Goal: Transaction & Acquisition: Purchase product/service

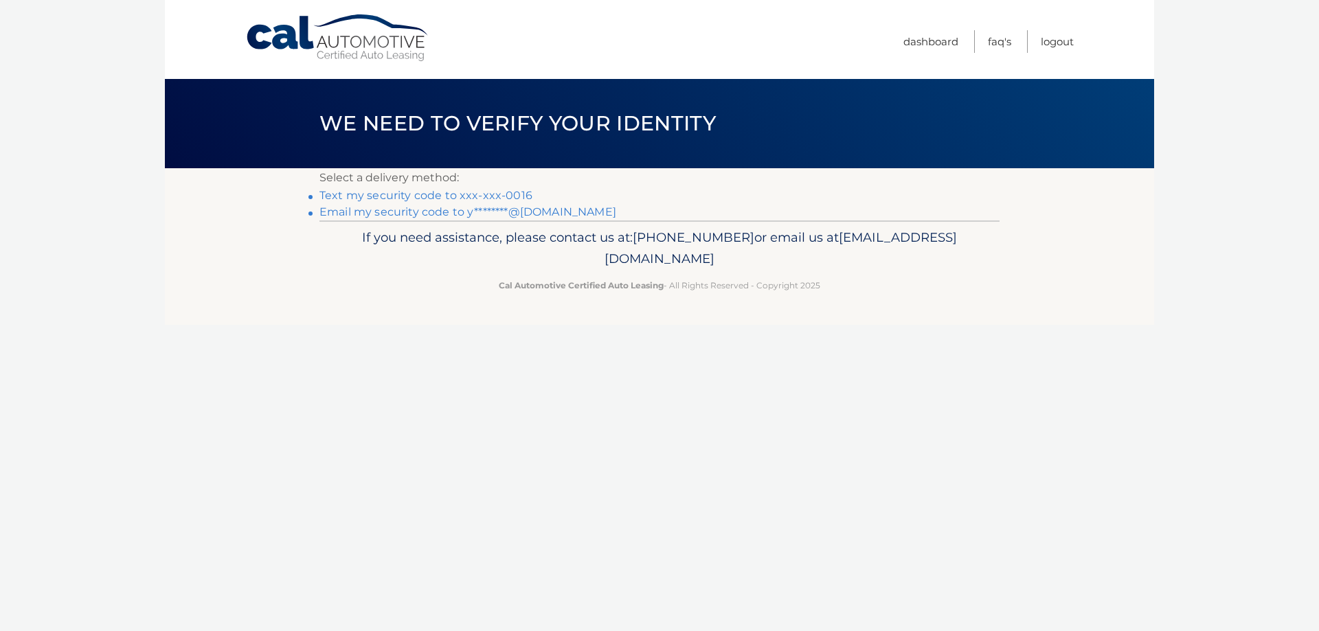
click at [435, 194] on link "Text my security code to xxx-xxx-0016" at bounding box center [425, 195] width 213 height 13
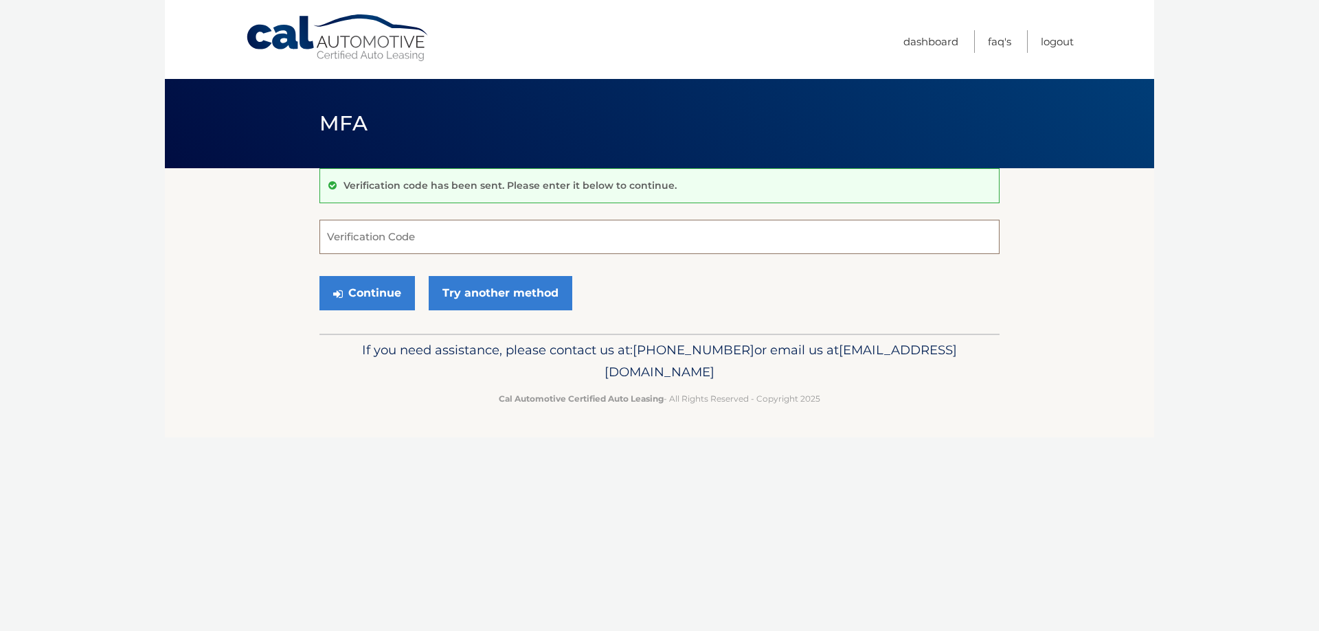
click at [472, 240] on input "Verification Code" at bounding box center [659, 237] width 680 height 34
type input "120789"
click at [379, 293] on button "Continue" at bounding box center [366, 293] width 95 height 34
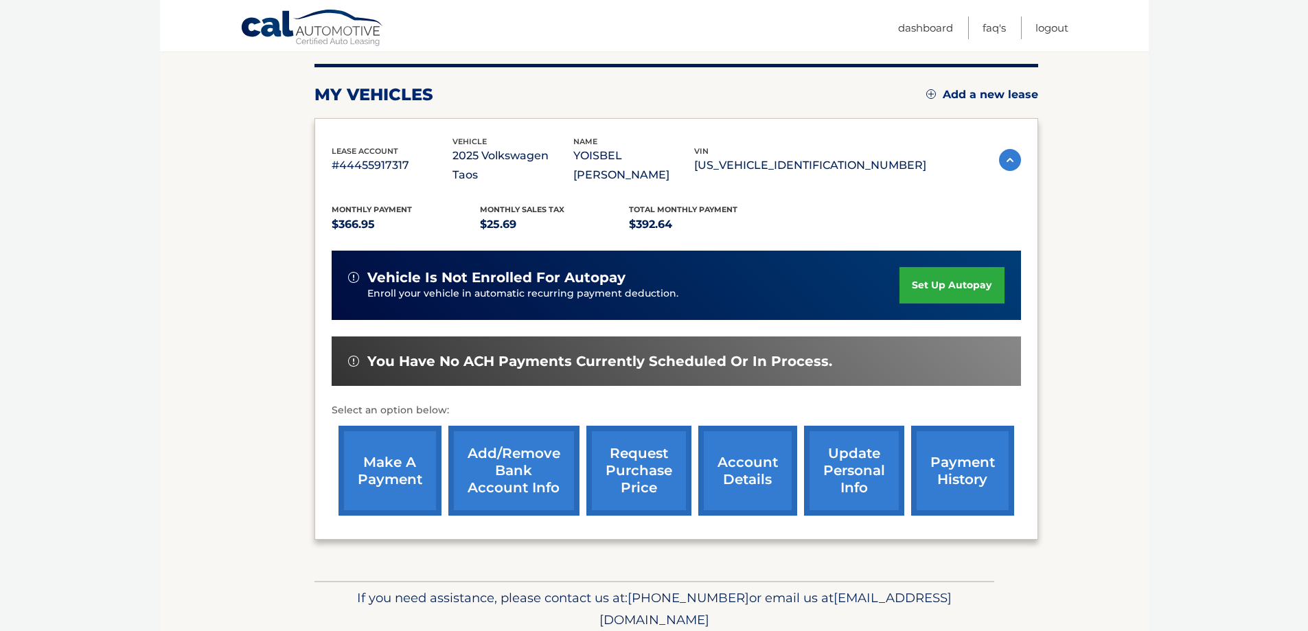
scroll to position [133, 0]
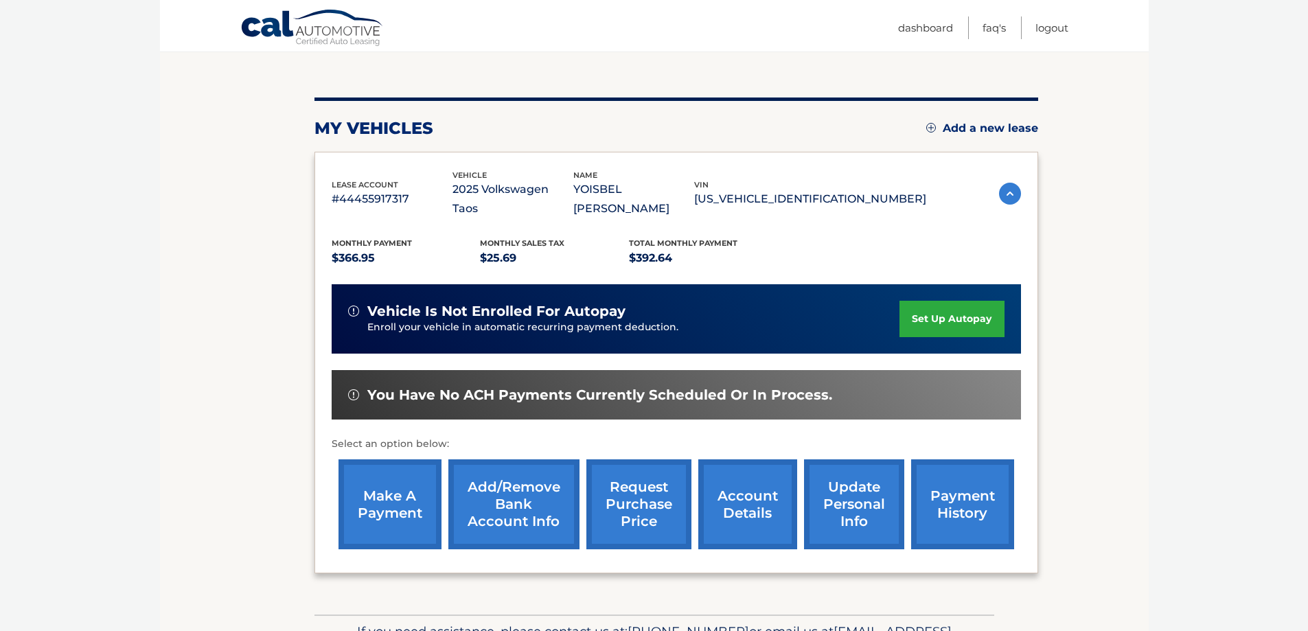
click at [388, 482] on link "make a payment" at bounding box center [390, 505] width 103 height 90
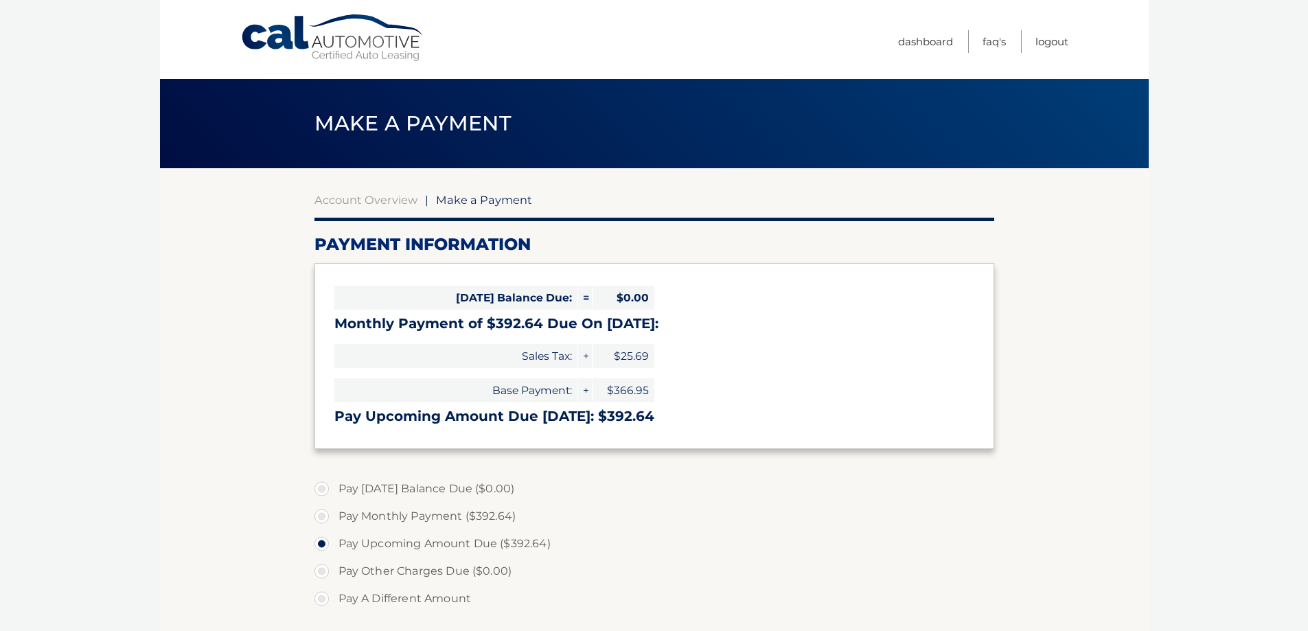
select select "NGQ1NmE4NzgtZjNiNC00Njc2LWIxYWUtOTU2ODJlOGRhYmYw"
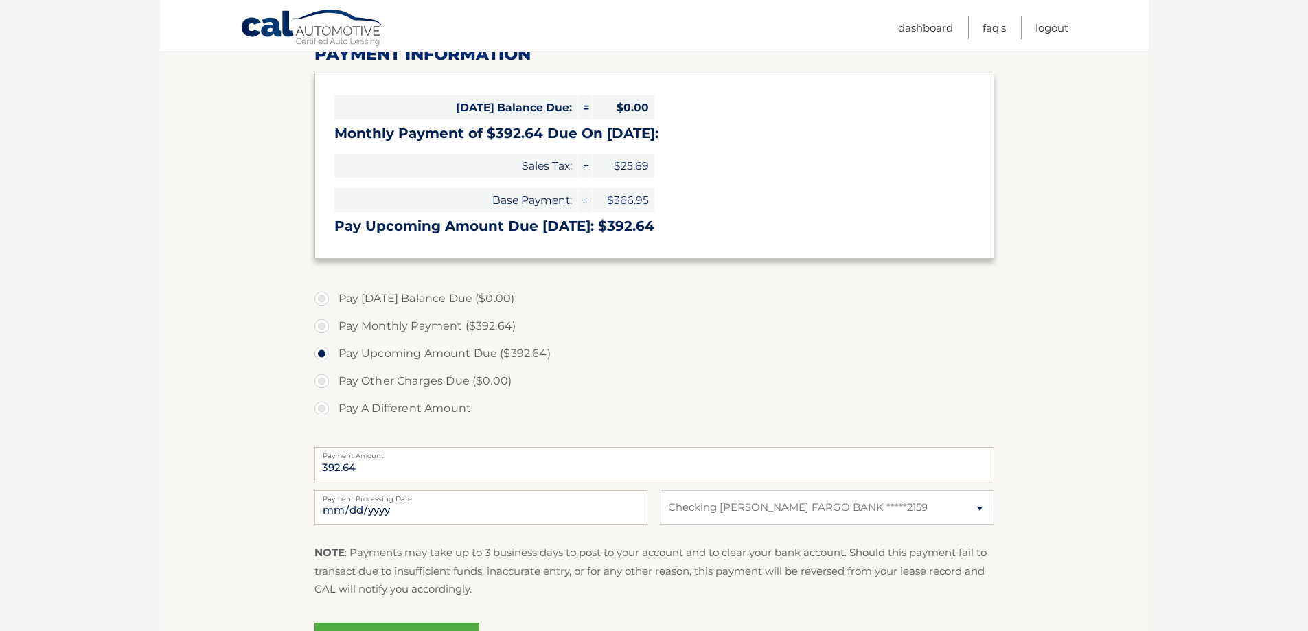
scroll to position [206, 0]
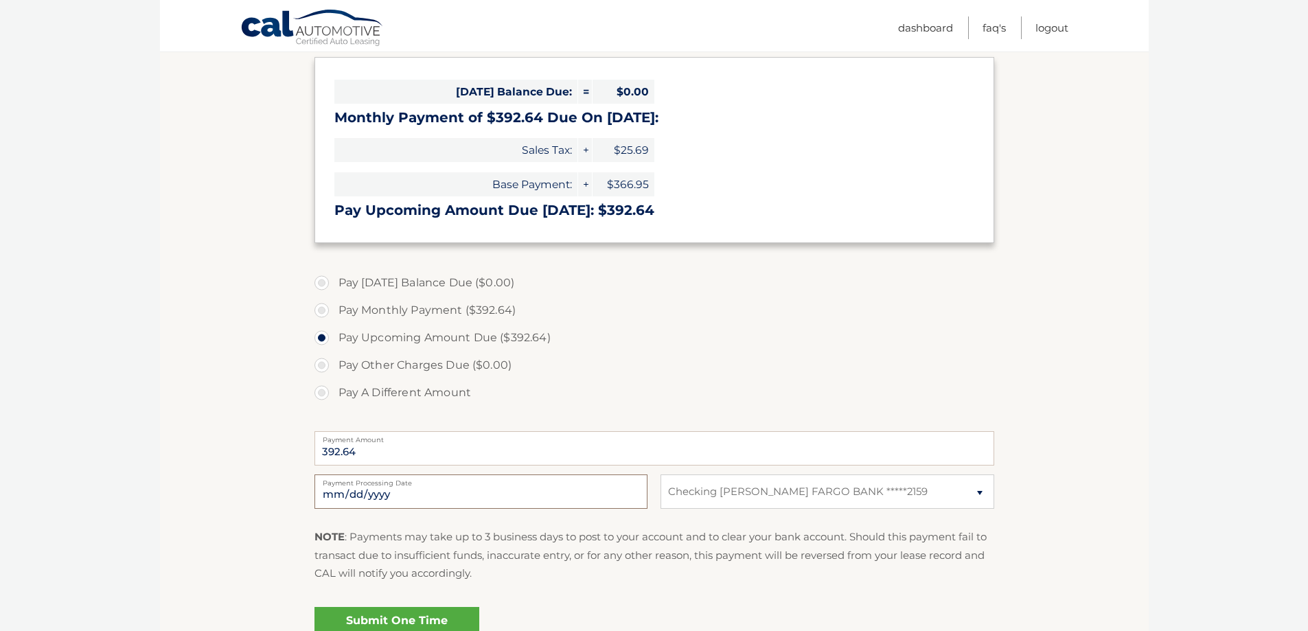
click at [413, 489] on input "2025-10-14" at bounding box center [481, 492] width 333 height 34
type input "2025-10-16"
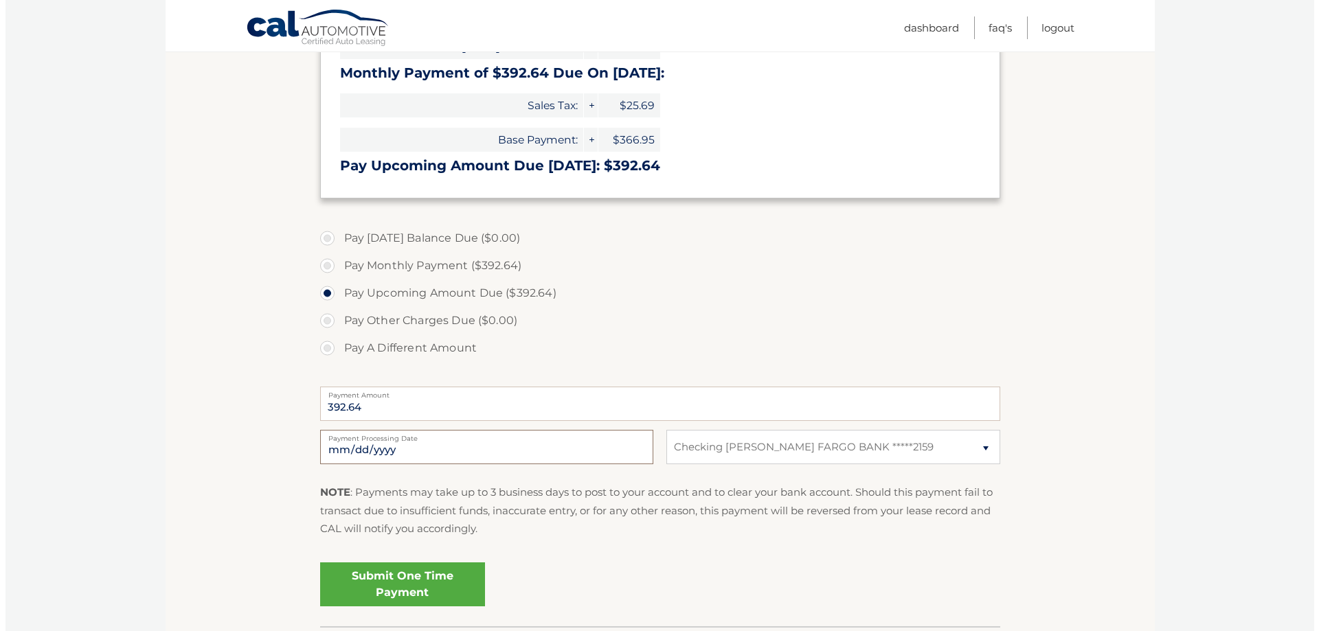
scroll to position [275, 0]
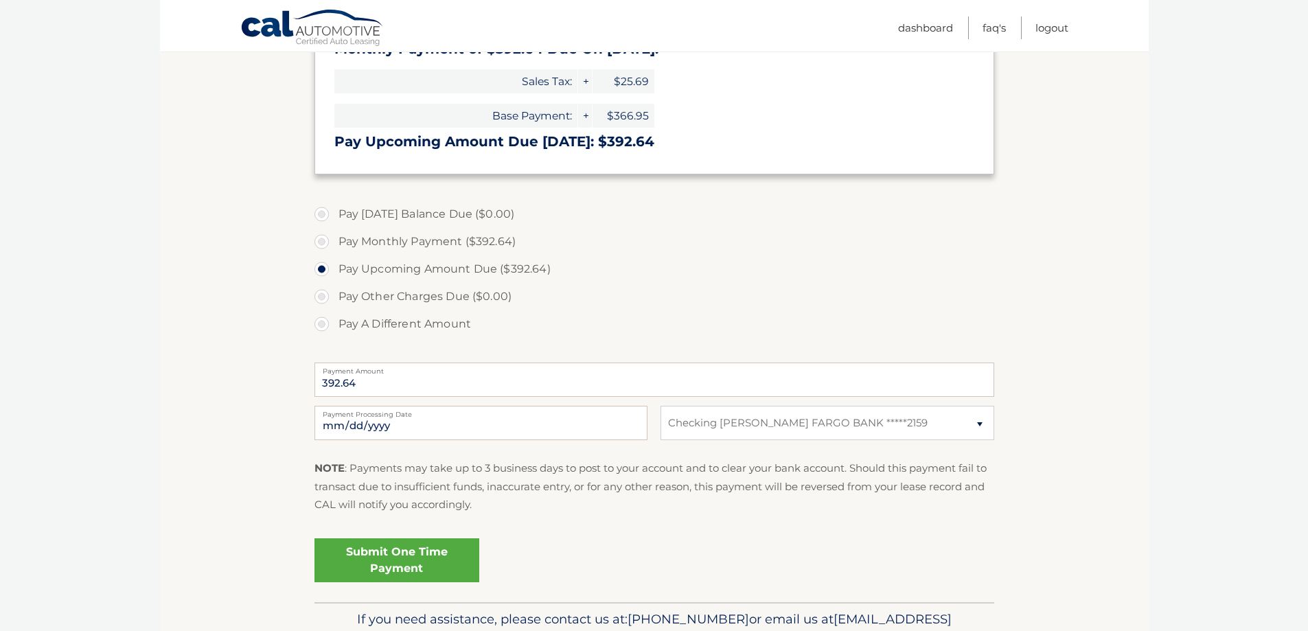
click at [421, 565] on link "Submit One Time Payment" at bounding box center [397, 561] width 165 height 44
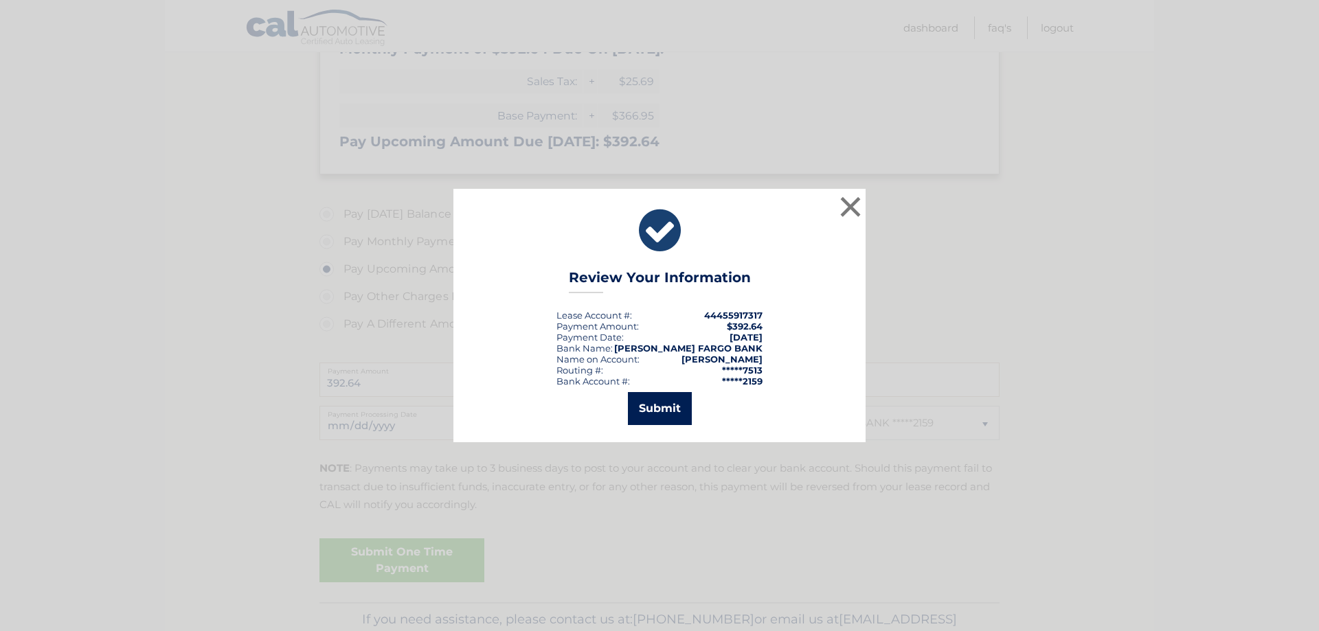
click at [650, 416] on button "Submit" at bounding box center [660, 408] width 64 height 33
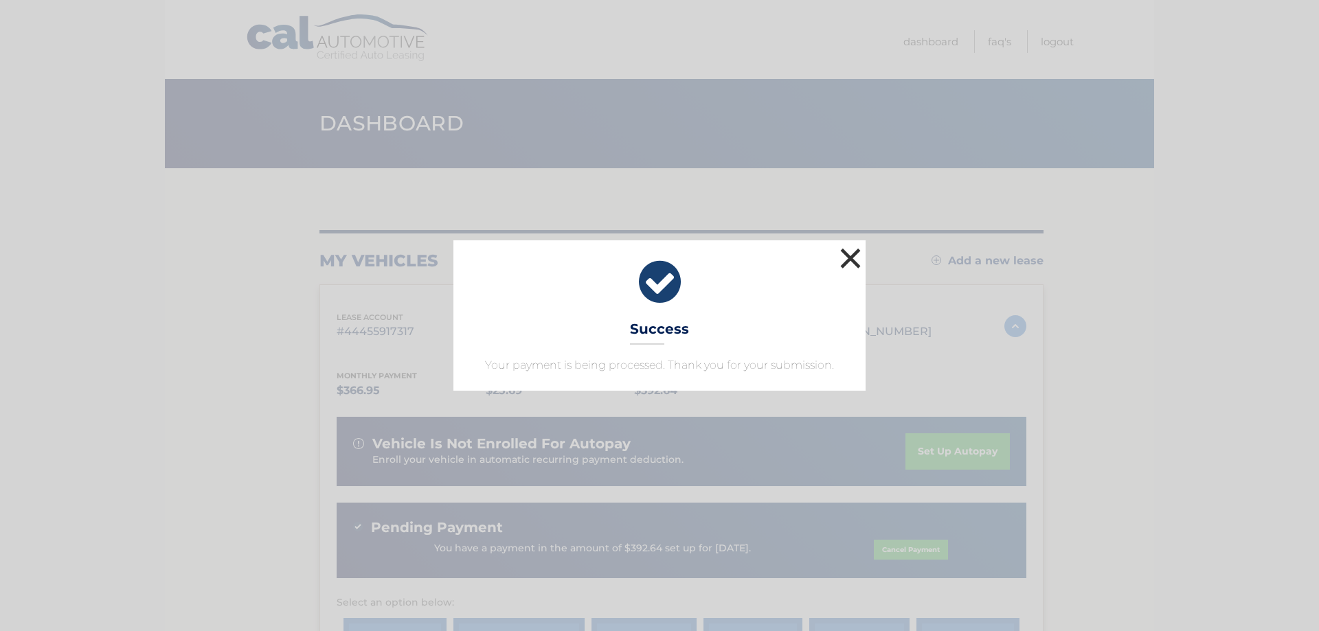
click at [840, 261] on button "×" at bounding box center [850, 258] width 27 height 27
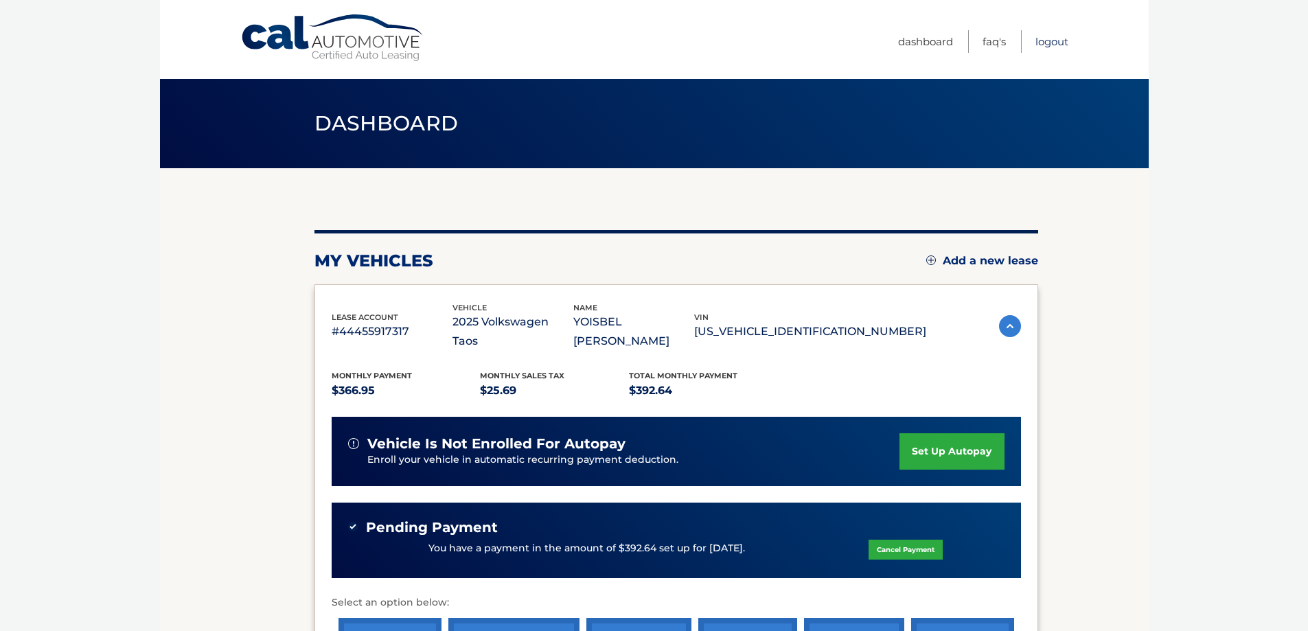
click at [1054, 43] on link "Logout" at bounding box center [1052, 41] width 33 height 23
